Goal: Information Seeking & Learning: Learn about a topic

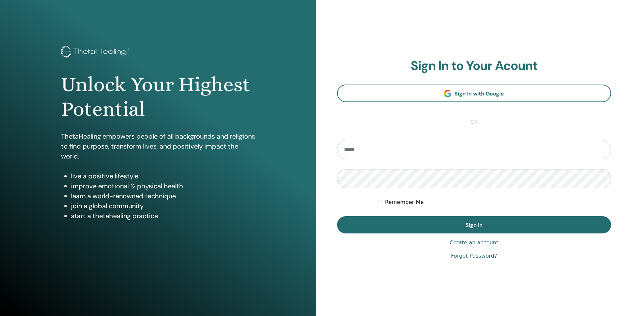
click at [374, 149] on input "email" at bounding box center [474, 149] width 274 height 19
type input "**********"
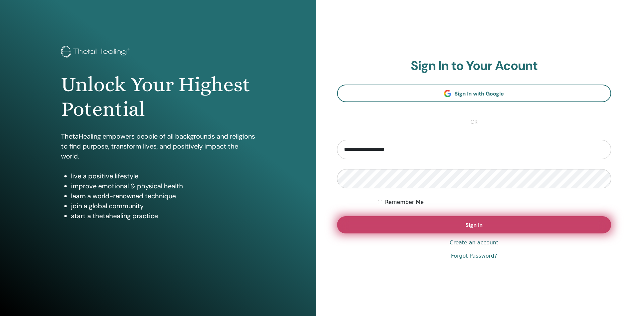
click at [468, 222] on span "Sign In" at bounding box center [473, 225] width 17 height 7
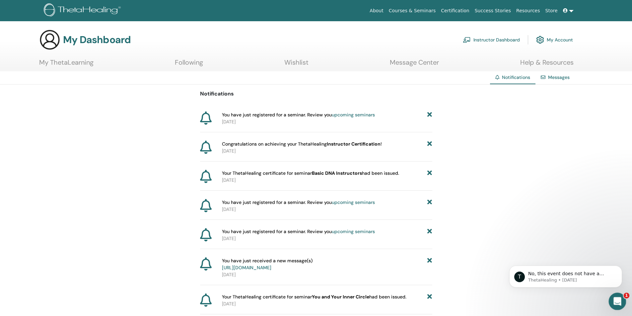
click at [617, 300] on icon "Open Intercom Messenger" at bounding box center [616, 300] width 5 height 5
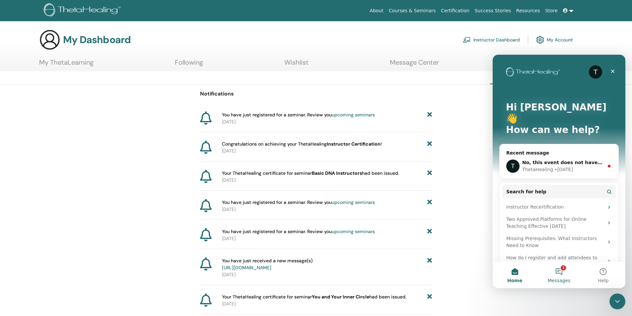
click at [558, 275] on button "1 Messages" at bounding box center [559, 275] width 44 height 27
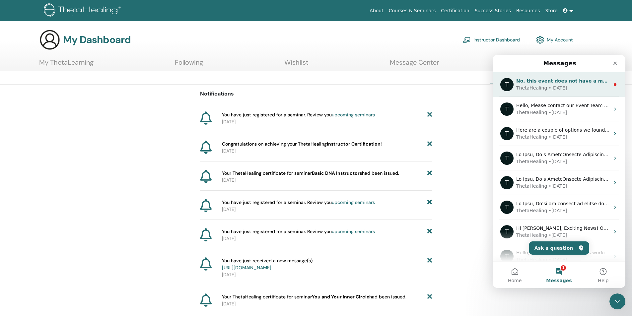
click at [548, 89] on div "• 1d ago" at bounding box center [557, 88] width 19 height 7
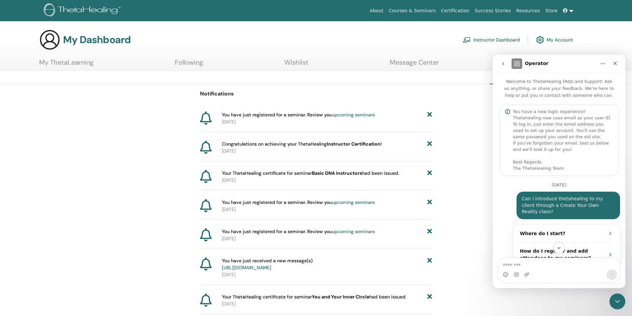
click at [83, 66] on link "My ThetaLearning" at bounding box center [66, 64] width 54 height 13
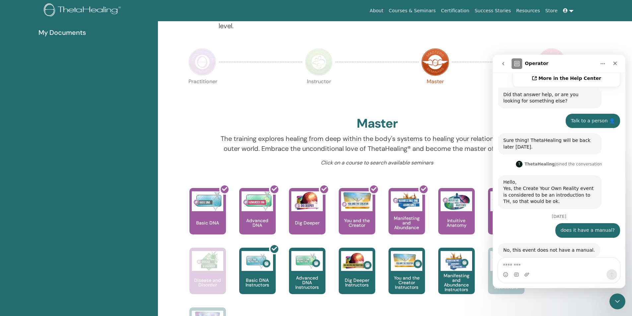
scroll to position [150, 0]
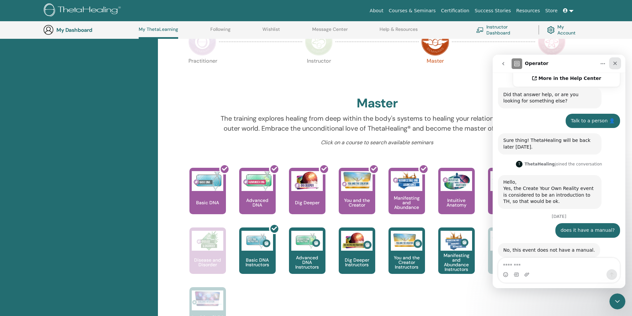
click at [614, 62] on icon "Close" at bounding box center [614, 63] width 5 height 5
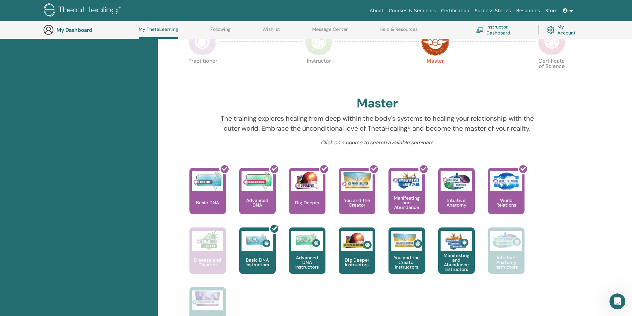
scroll to position [0, 0]
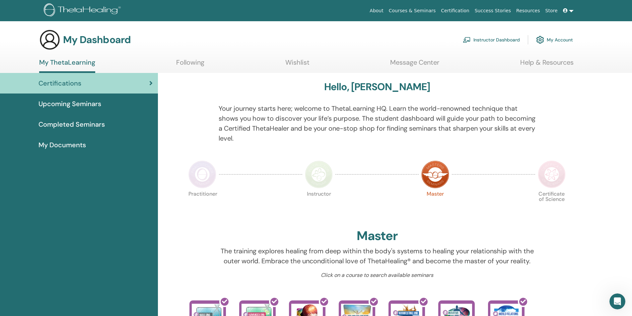
click at [185, 63] on link "Following" at bounding box center [190, 64] width 28 height 13
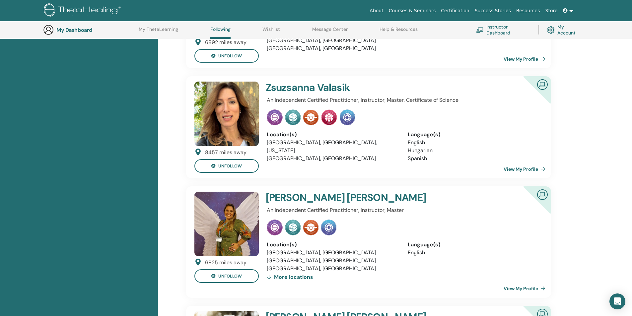
scroll to position [482, 0]
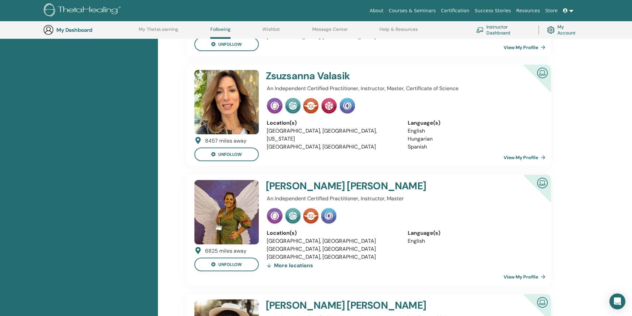
click at [272, 189] on h4 "Juliana Felix" at bounding box center [379, 186] width 227 height 12
click at [220, 230] on img at bounding box center [226, 212] width 64 height 64
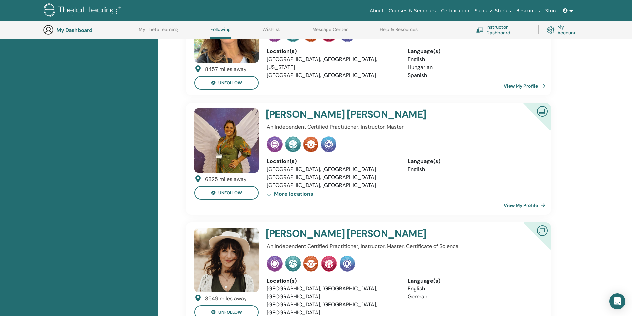
scroll to position [681, 0]
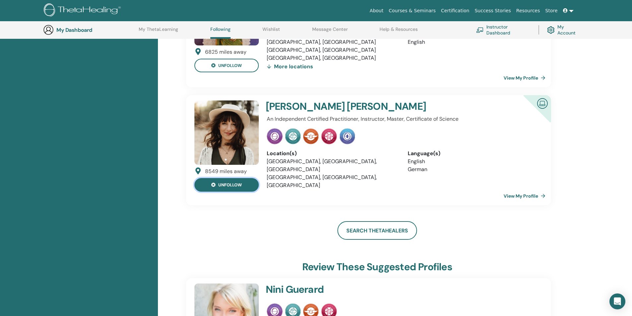
click at [236, 187] on button "unfollow" at bounding box center [226, 185] width 64 height 14
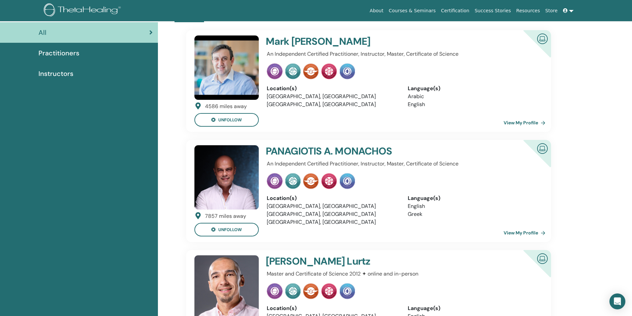
scroll to position [0, 0]
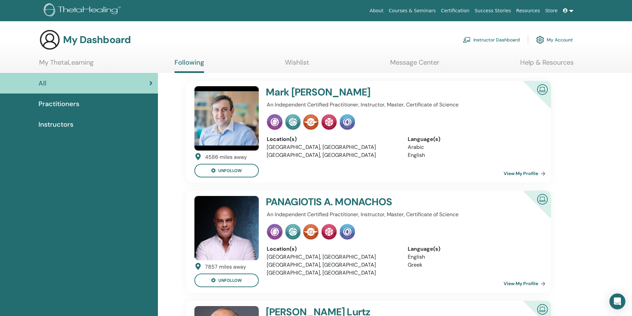
click at [80, 63] on link "My ThetaLearning" at bounding box center [66, 64] width 54 height 13
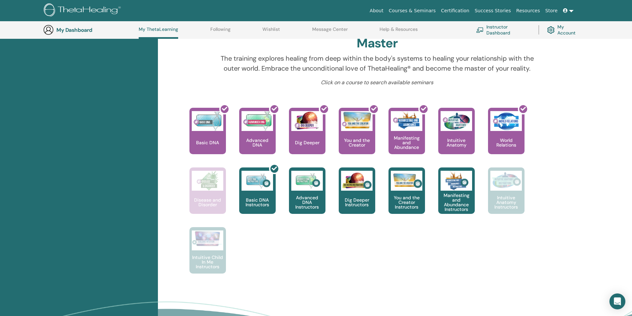
scroll to position [217, 0]
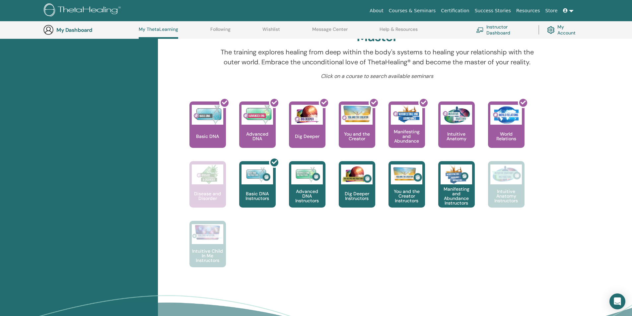
click at [340, 29] on link "Message Center" at bounding box center [330, 32] width 36 height 11
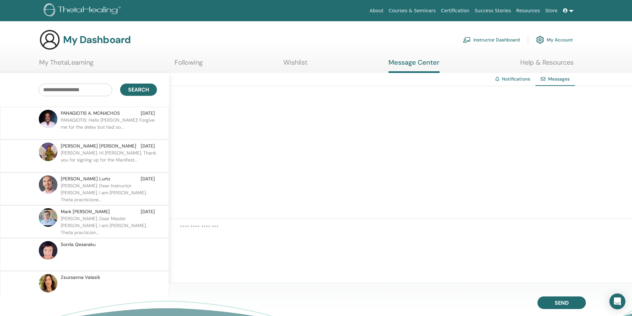
click at [300, 63] on link "Wishlist" at bounding box center [295, 64] width 24 height 13
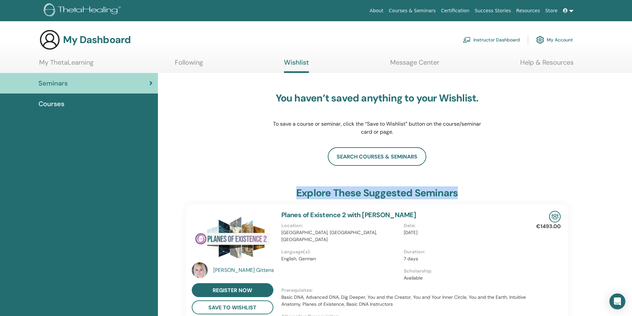
drag, startPoint x: 189, startPoint y: 239, endPoint x: 128, endPoint y: 135, distance: 120.3
click at [68, 63] on link "My ThetaLearning" at bounding box center [66, 64] width 54 height 13
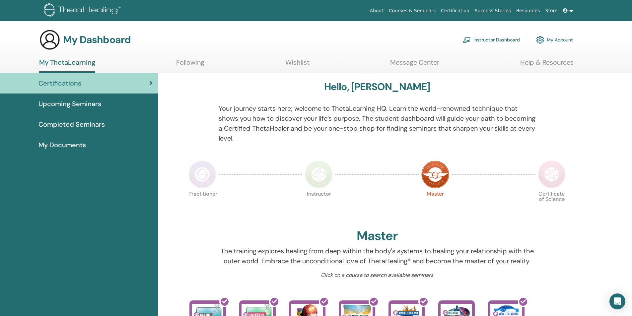
click at [187, 62] on link "Following" at bounding box center [190, 64] width 28 height 13
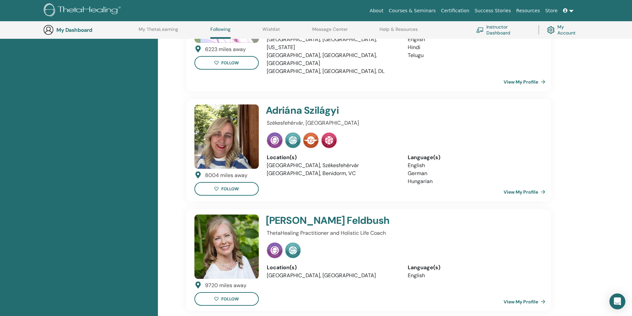
scroll to position [880, 0]
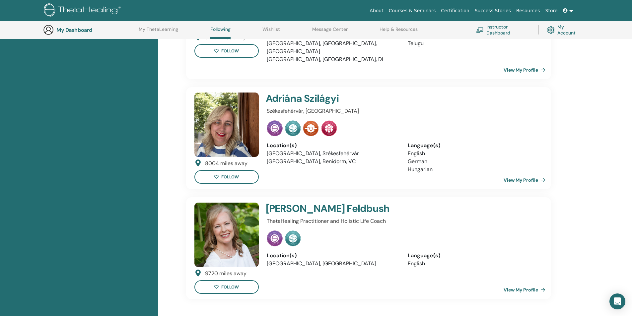
click at [416, 10] on link "Courses & Seminars" at bounding box center [412, 11] width 52 height 12
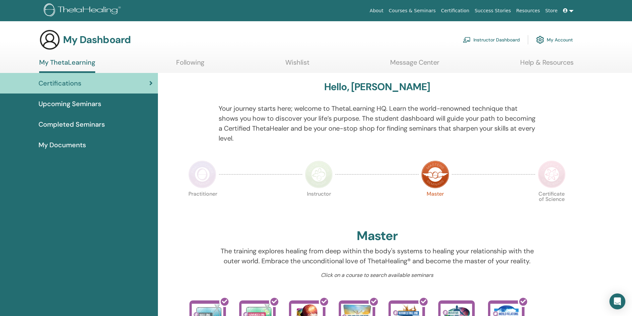
click at [53, 107] on span "Upcoming Seminars" at bounding box center [69, 104] width 63 height 10
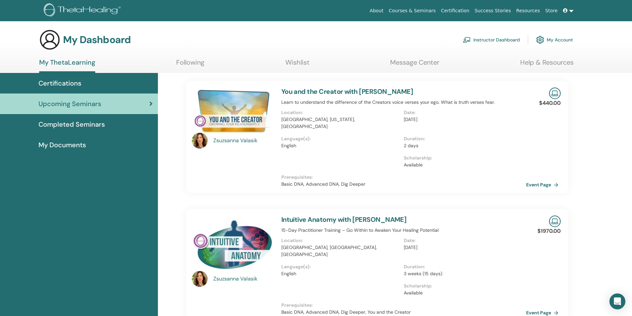
click at [339, 88] on link "You and the Creator with [PERSON_NAME]" at bounding box center [347, 91] width 132 height 9
click at [400, 90] on link "You and the Creator with [PERSON_NAME]" at bounding box center [347, 91] width 132 height 9
click at [233, 139] on div "[PERSON_NAME]" at bounding box center [243, 141] width 61 height 8
click at [219, 117] on img at bounding box center [233, 111] width 82 height 47
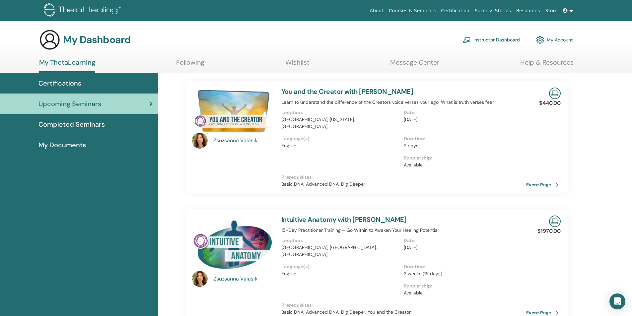
click at [230, 105] on img at bounding box center [233, 111] width 82 height 47
click at [400, 89] on link "You and the Creator with [PERSON_NAME]" at bounding box center [347, 91] width 132 height 9
drag, startPoint x: 566, startPoint y: 290, endPoint x: 620, endPoint y: 267, distance: 58.9
drag, startPoint x: 620, startPoint y: 267, endPoint x: 391, endPoint y: 209, distance: 236.2
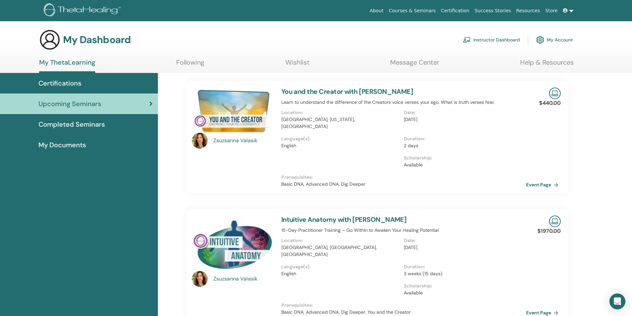
click at [391, 215] on link "Intuitive Anatomy with [PERSON_NAME]" at bounding box center [343, 219] width 125 height 9
click at [390, 215] on link "Intuitive Anatomy with [PERSON_NAME]" at bounding box center [343, 219] width 125 height 9
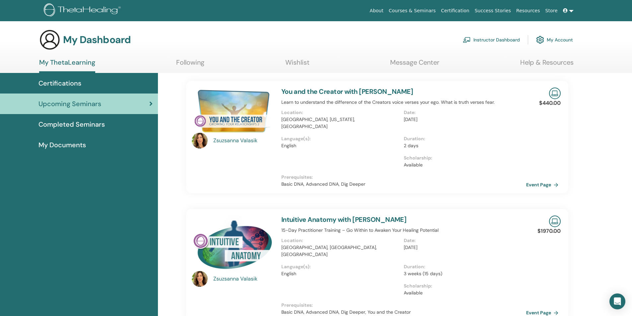
click at [390, 215] on link "Intuitive Anatomy with [PERSON_NAME]" at bounding box center [343, 219] width 125 height 9
click at [390, 215] on link "Intuitive Anatomy with Zsuzsanna Valasik" at bounding box center [343, 219] width 125 height 9
click at [298, 215] on link "Intuitive Anatomy with Zsuzsanna Valasik" at bounding box center [343, 219] width 125 height 9
click at [434, 11] on link "Courses & Seminars" at bounding box center [412, 11] width 52 height 12
click at [194, 62] on link "Following" at bounding box center [190, 64] width 28 height 13
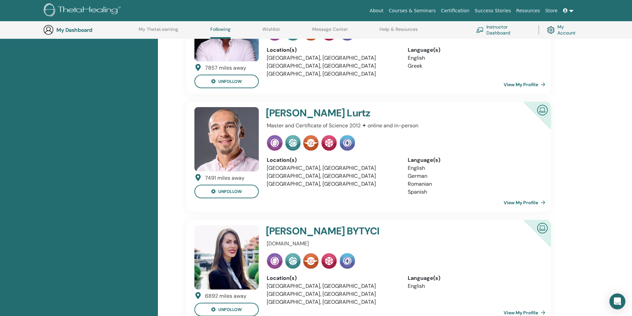
scroll to position [383, 0]
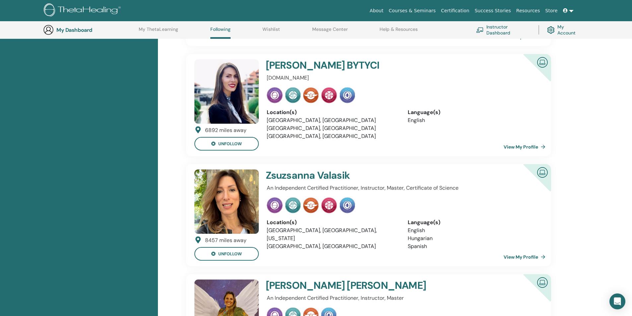
click at [301, 176] on h4 "[PERSON_NAME]" at bounding box center [379, 176] width 227 height 12
click at [213, 205] on img at bounding box center [226, 202] width 64 height 64
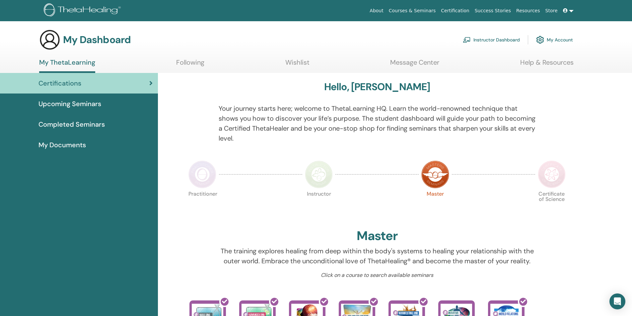
click at [84, 62] on link "My ThetaLearning" at bounding box center [67, 65] width 56 height 15
click at [571, 9] on link at bounding box center [568, 11] width 16 height 12
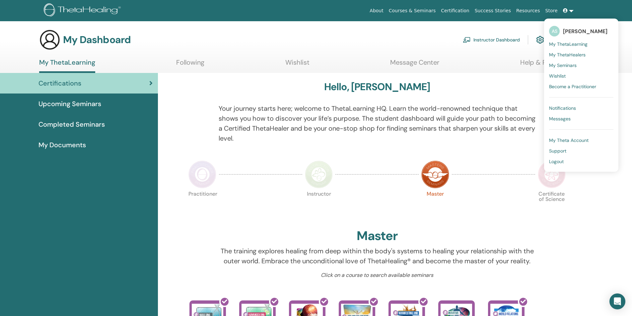
click at [570, 64] on span "My Seminars" at bounding box center [563, 65] width 28 height 6
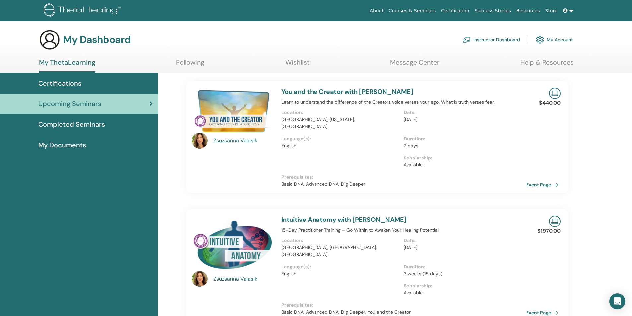
click at [53, 124] on span "Completed Seminars" at bounding box center [71, 124] width 66 height 10
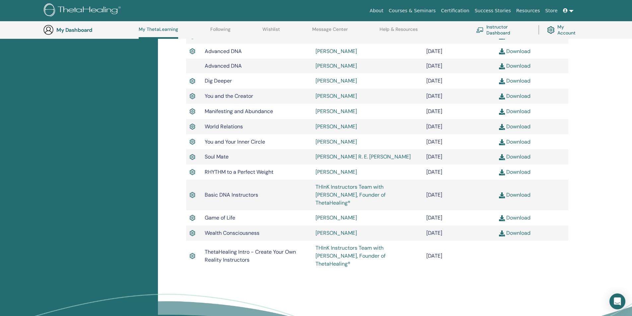
scroll to position [250, 0]
